Goal: Information Seeking & Learning: Learn about a topic

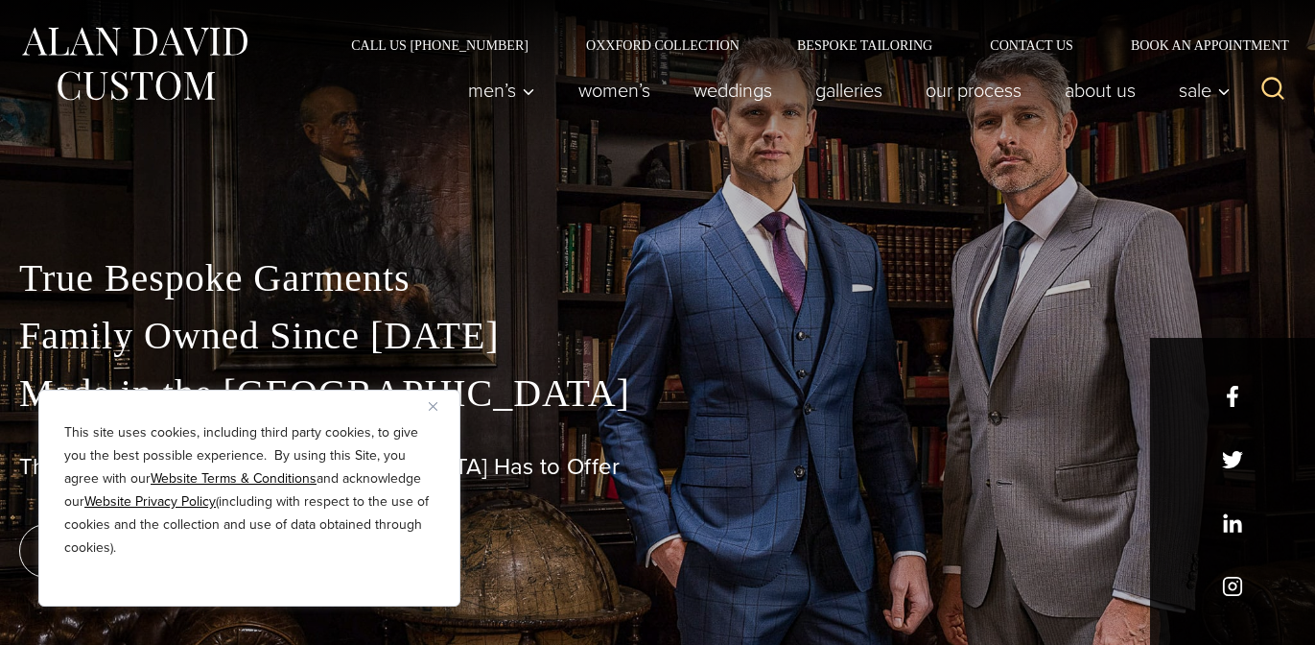
click at [435, 410] on img "Close" at bounding box center [433, 406] width 9 height 9
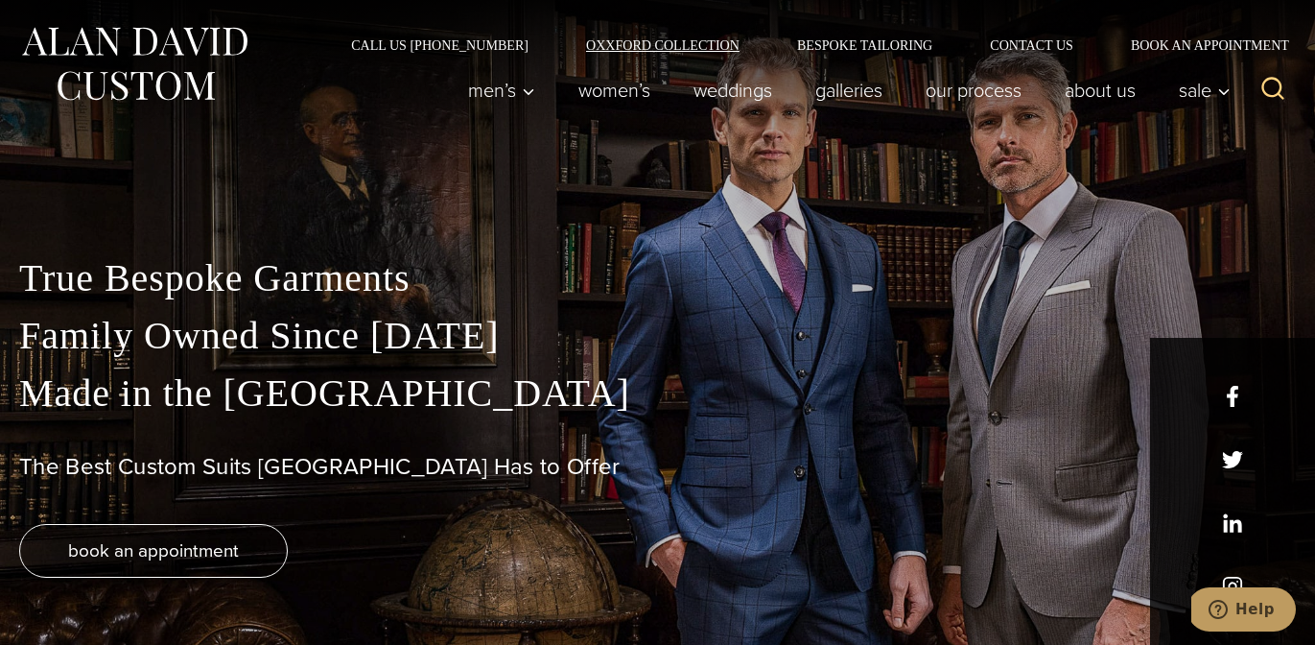
click at [557, 52] on link "Oxxford Collection" at bounding box center [662, 44] width 211 height 13
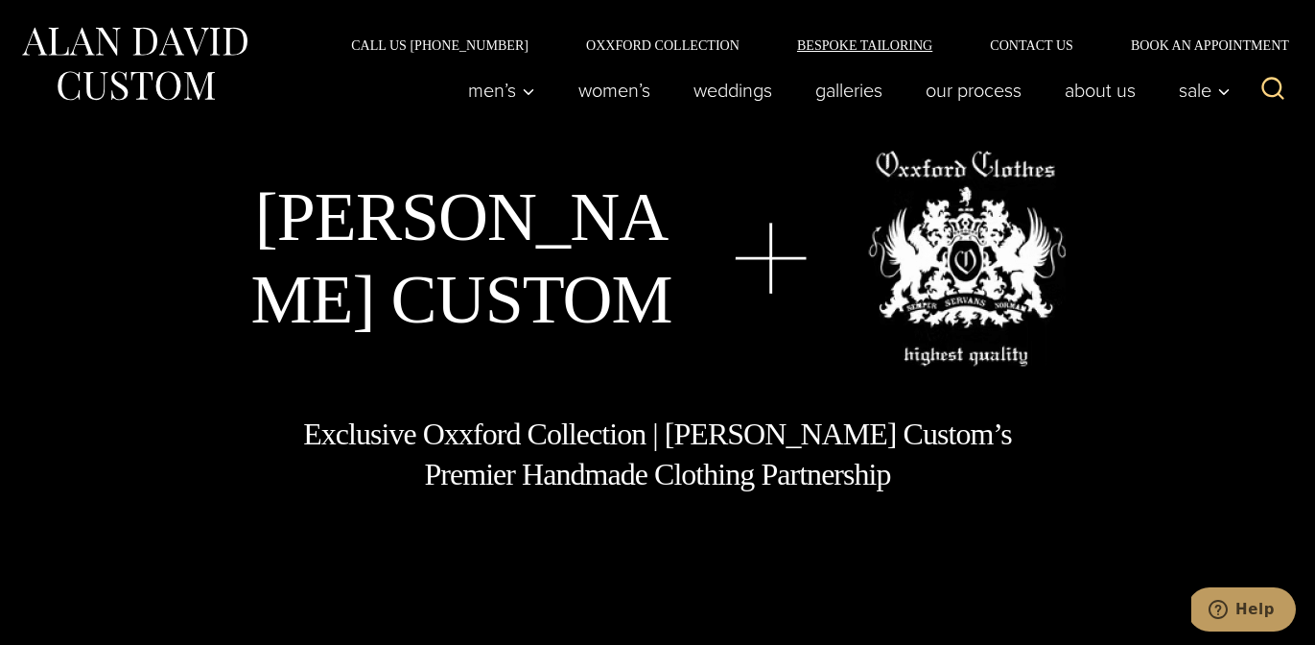
click at [770, 52] on link "Bespoke Tailoring" at bounding box center [864, 44] width 193 height 13
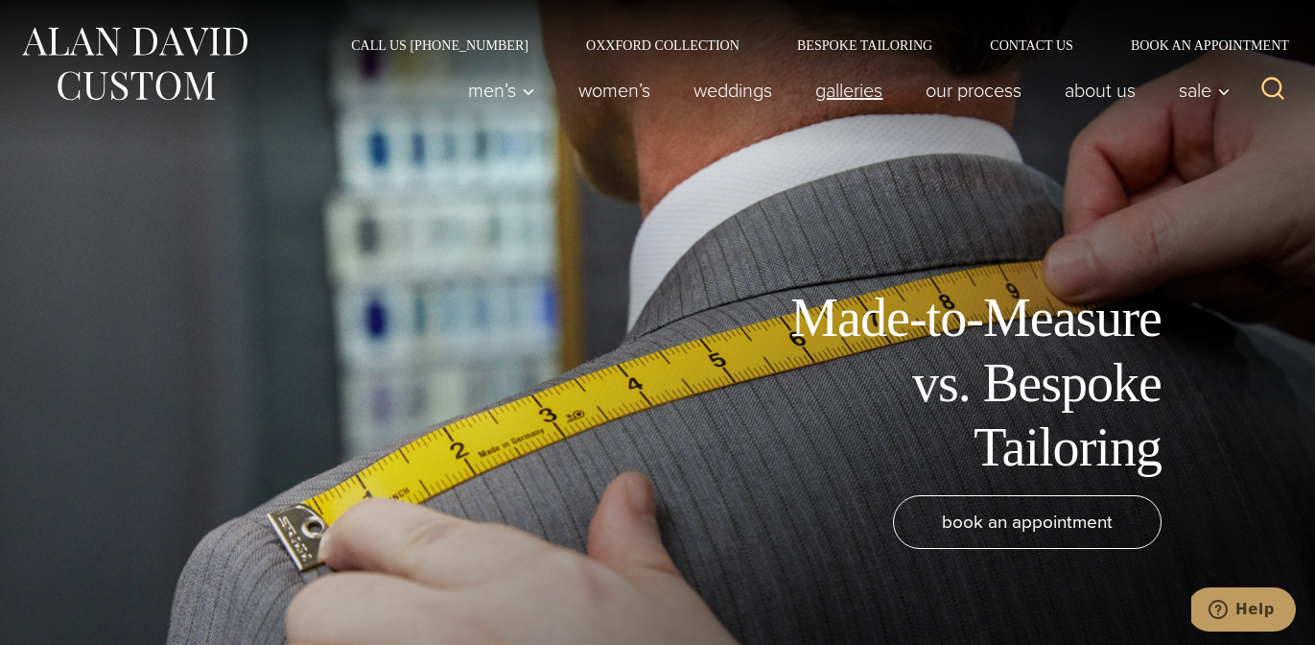
click at [794, 99] on link "Galleries" at bounding box center [849, 90] width 110 height 38
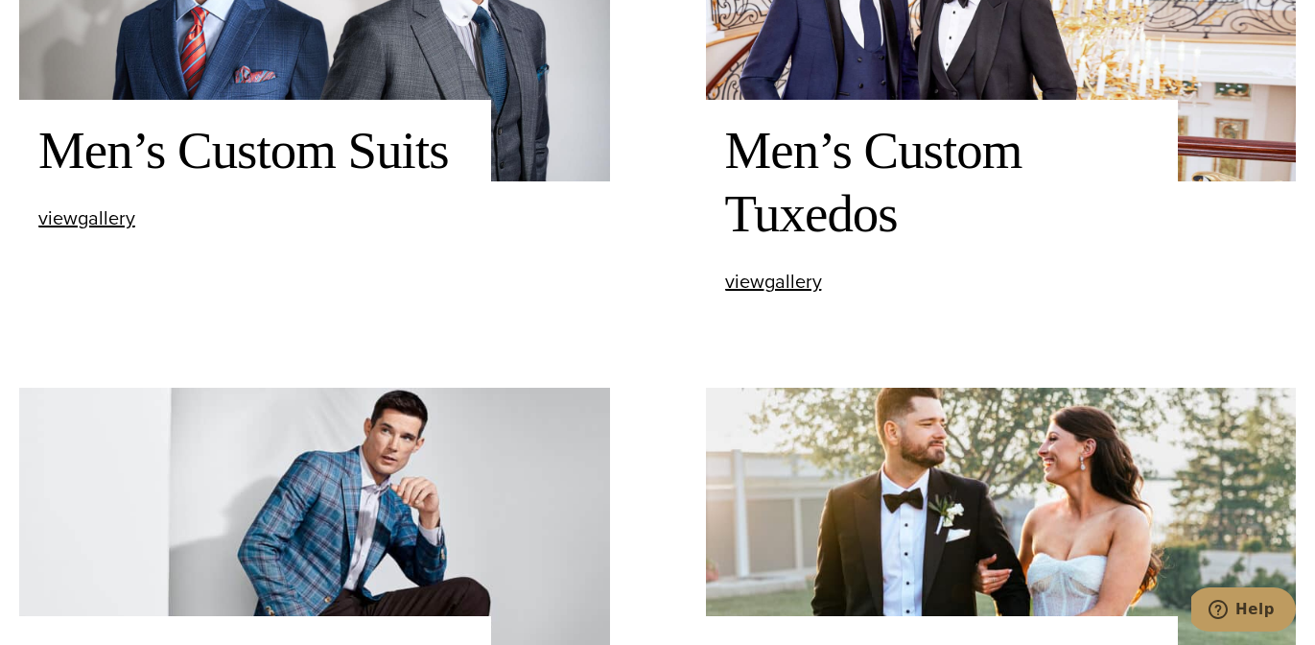
scroll to position [844, 0]
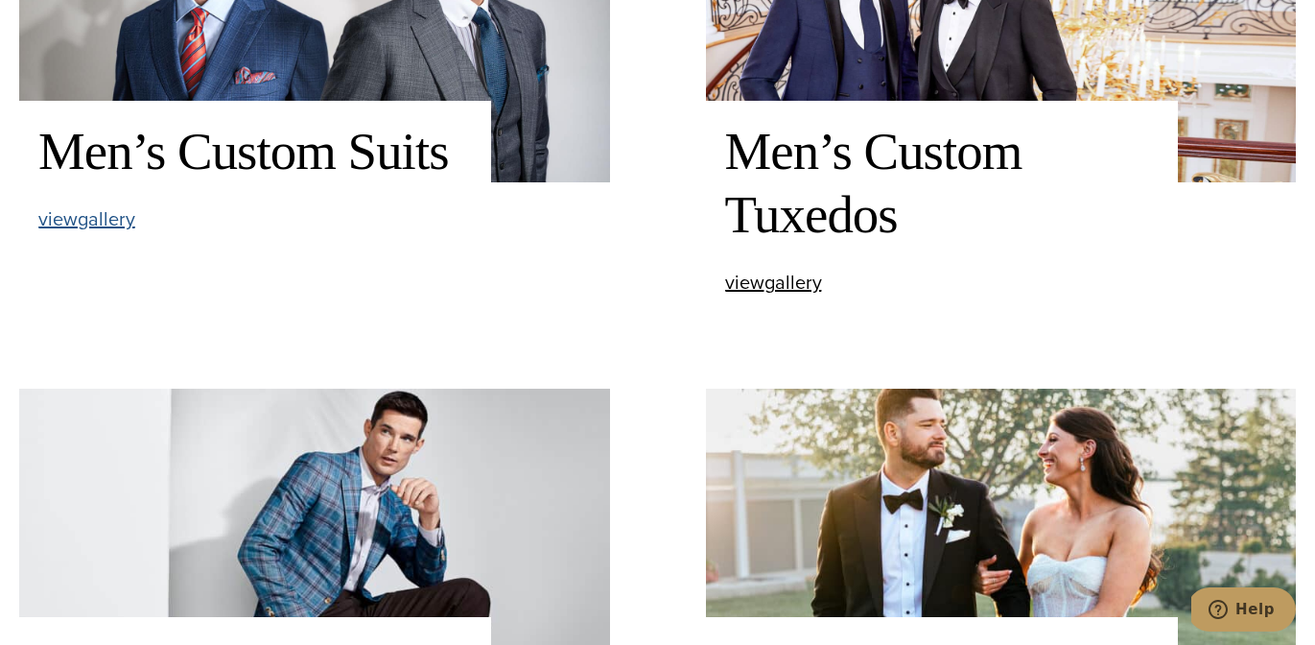
click at [135, 231] on span "view Men’s Custom Suits gallery" at bounding box center [86, 218] width 97 height 29
